Goal: Task Accomplishment & Management: Complete application form

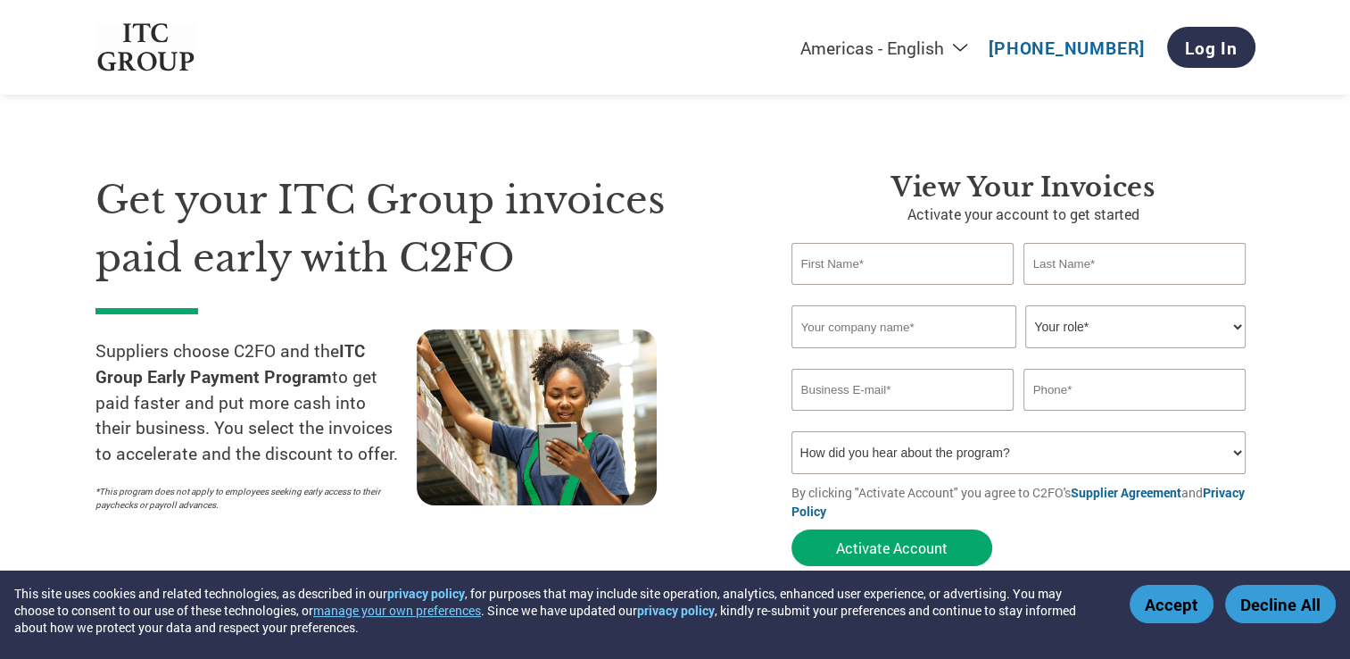
click at [898, 255] on input "text" at bounding box center [903, 264] width 223 height 42
type input "[PERSON_NAME]"
type input "DS"
type input "[EMAIL_ADDRESS][DOMAIN_NAME]"
drag, startPoint x: 975, startPoint y: 405, endPoint x: 675, endPoint y: 411, distance: 299.9
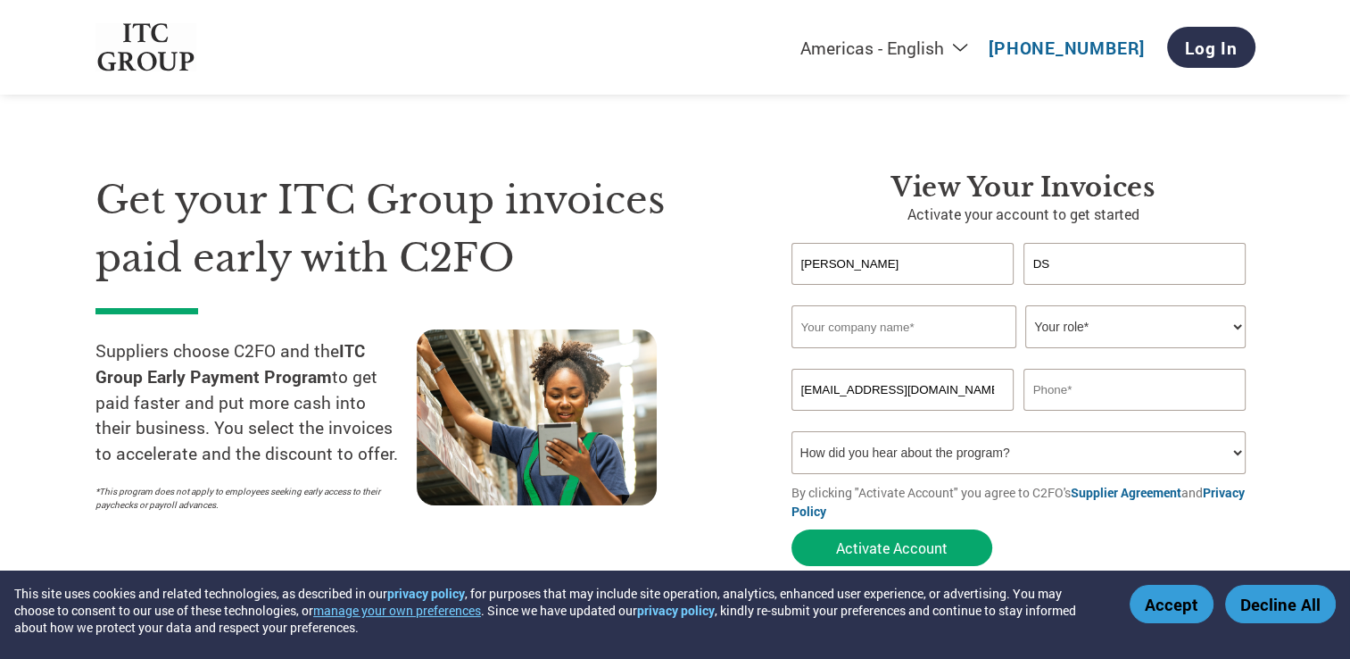
click at [675, 411] on div "Get your ITC Group invoices paid early with C2FO Suppliers choose C2FO and the …" at bounding box center [676, 337] width 1160 height 475
type input "[EMAIL_ADDRESS][DOMAIN_NAME]"
type input "SIGMA POWER TECHNOLOGIES"
type input "09751909336"
click at [1192, 320] on select "Your role* CFO Controller Credit Manager Finance Director Treasurer CEO Preside…" at bounding box center [1136, 326] width 220 height 43
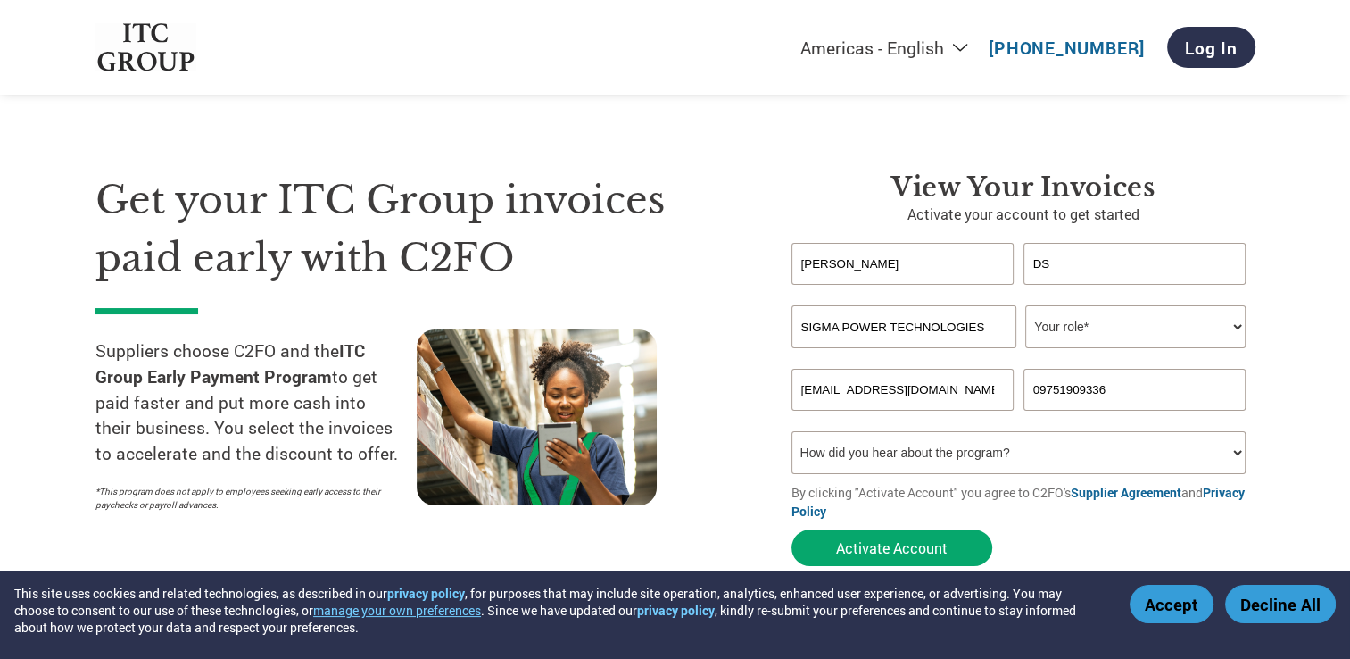
select select "OTHER"
click at [1026, 305] on select "Your role* CFO Controller Credit Manager Finance Director Treasurer CEO Preside…" at bounding box center [1136, 326] width 220 height 43
click at [905, 454] on select "How did you hear about the program? Received a letter Email Social Media Online…" at bounding box center [1019, 452] width 455 height 43
select select "Email"
click at [792, 431] on select "How did you hear about the program? Received a letter Email Social Media Online…" at bounding box center [1019, 452] width 455 height 43
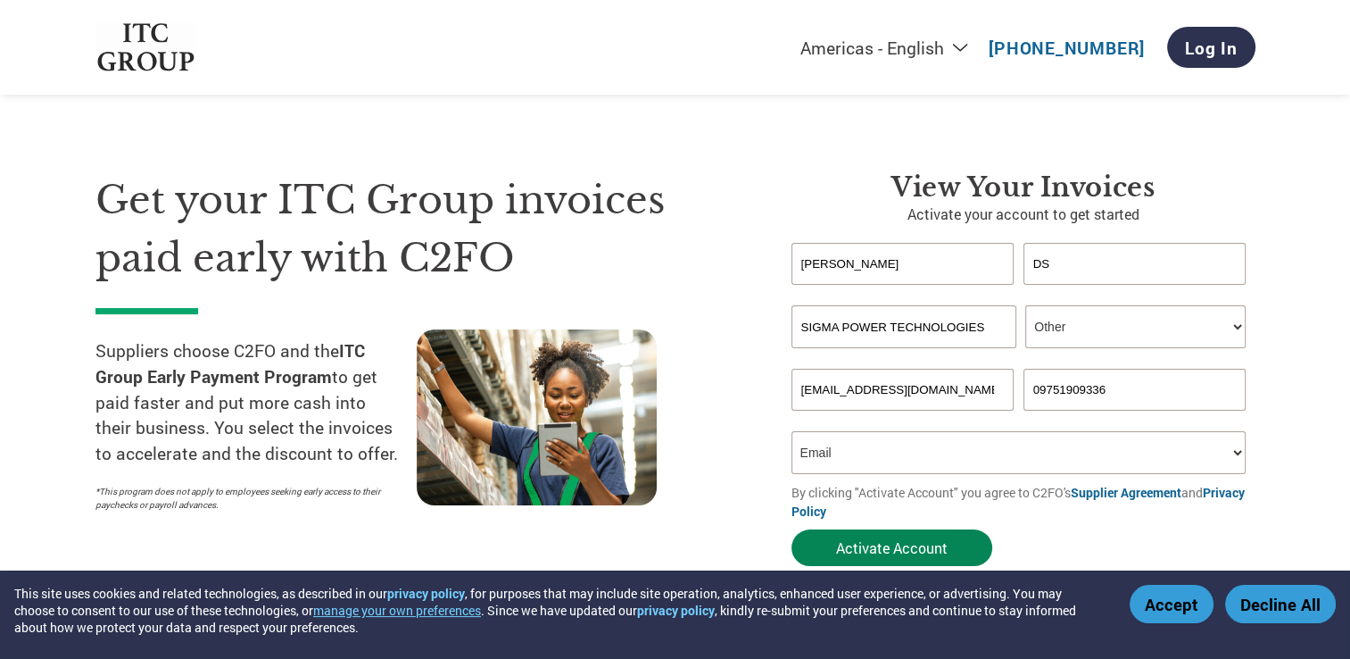
click at [944, 548] on button "Activate Account" at bounding box center [892, 547] width 201 height 37
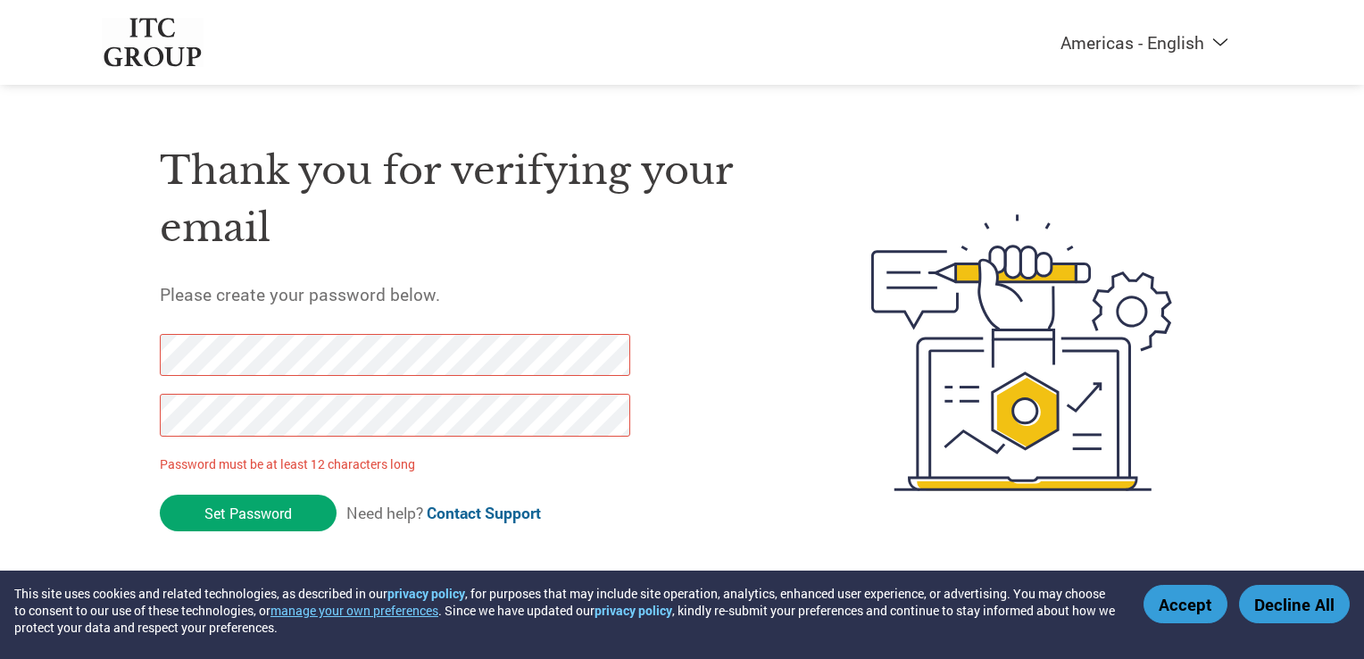
drag, startPoint x: 253, startPoint y: 519, endPoint x: 83, endPoint y: 363, distance: 230.0
click at [83, 363] on div "Americas - English Américas - Español Américas - Português Amériques - Français…" at bounding box center [682, 281] width 1364 height 562
click at [250, 517] on input "Set Password" at bounding box center [248, 512] width 177 height 37
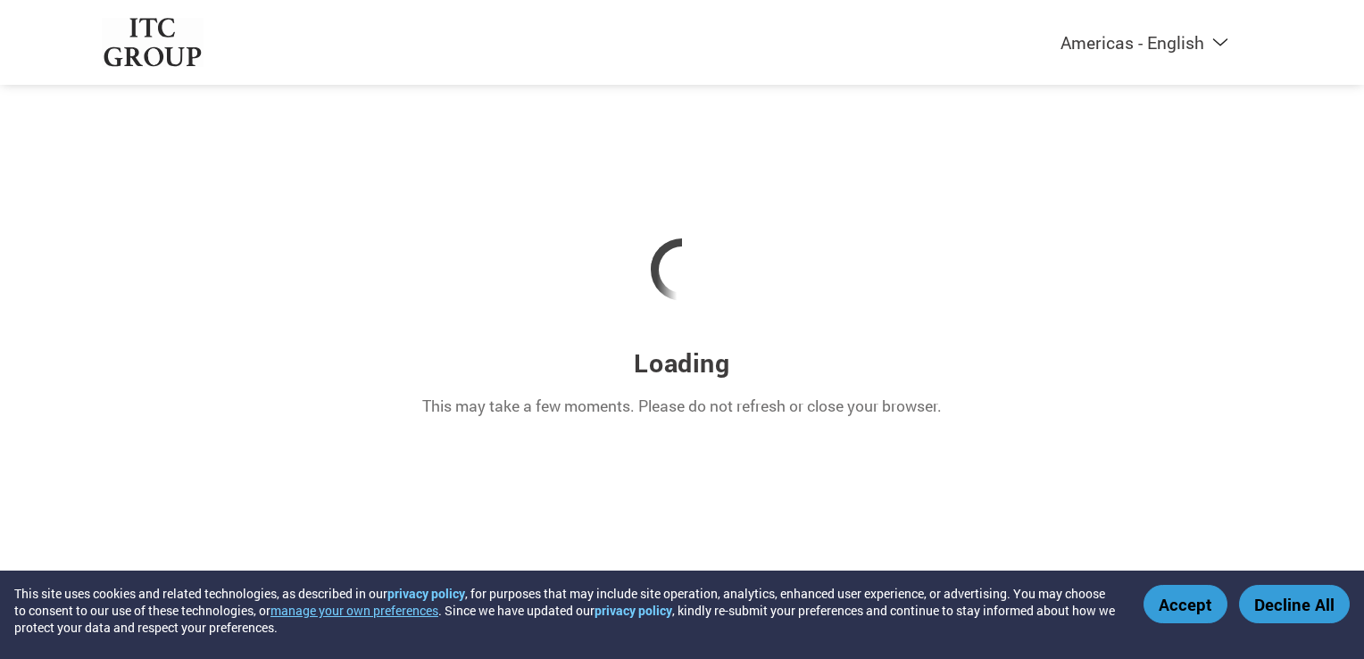
click at [1178, 610] on button "Accept" at bounding box center [1185, 604] width 84 height 38
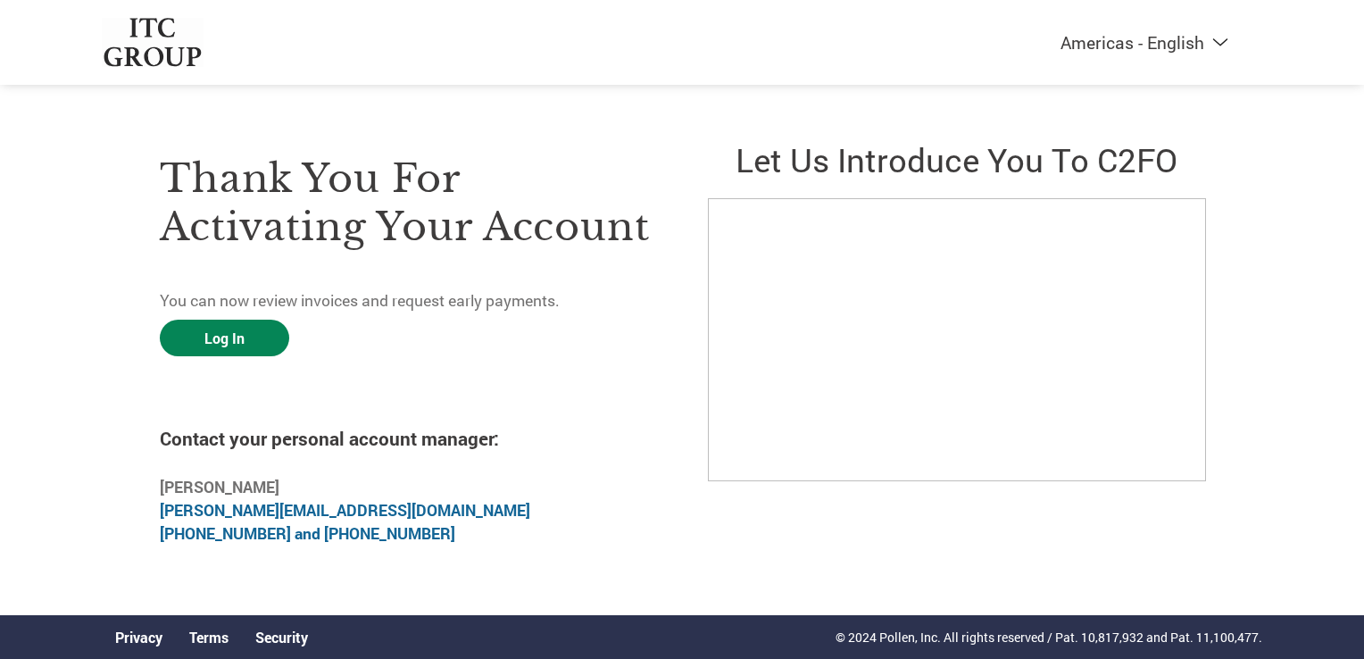
click at [232, 345] on link "Log In" at bounding box center [224, 338] width 129 height 37
